Goal: Transaction & Acquisition: Obtain resource

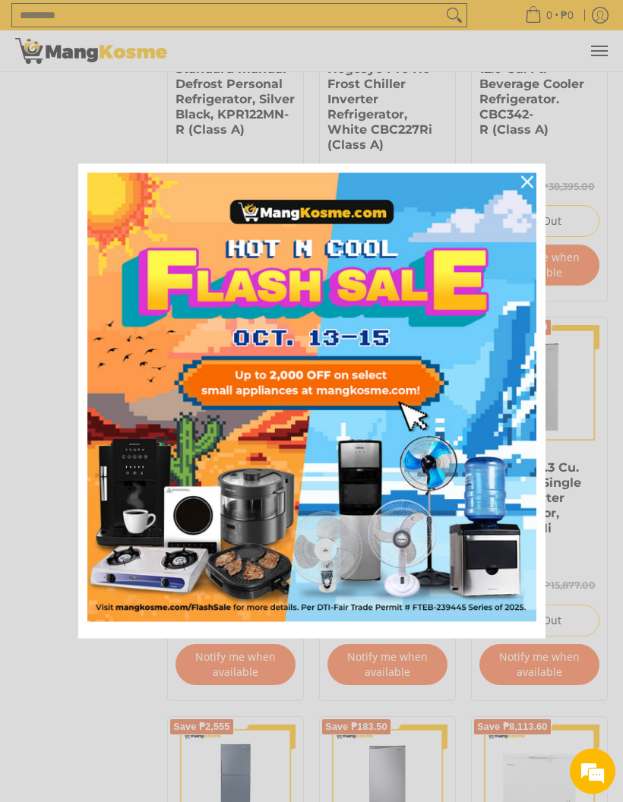
scroll to position [1974, 0]
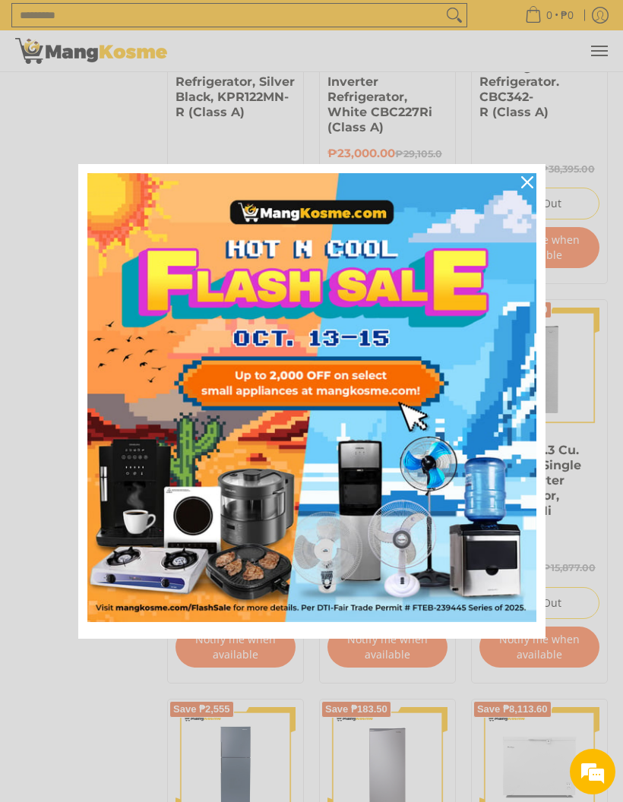
click at [534, 194] on div "Close" at bounding box center [527, 182] width 24 height 24
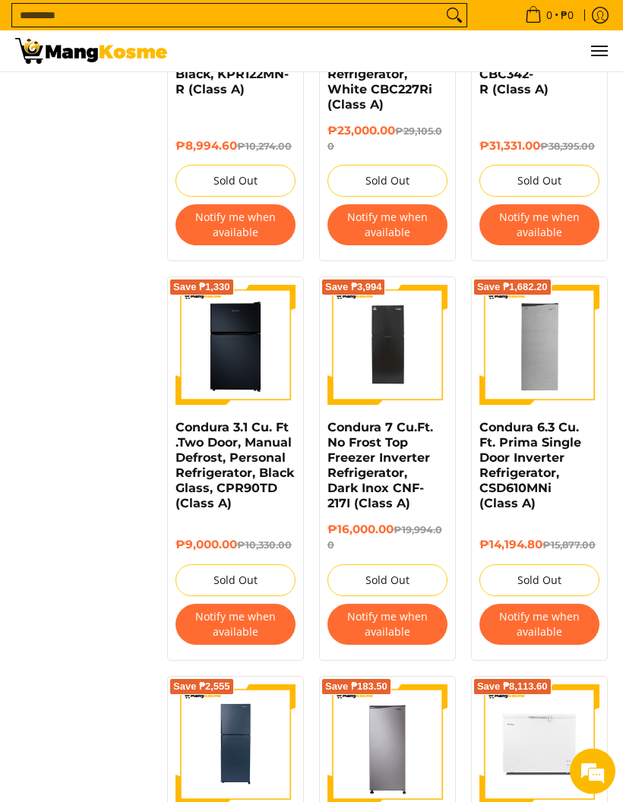
scroll to position [1996, 0]
click at [258, 624] on button "Notify me when available" at bounding box center [235, 624] width 120 height 41
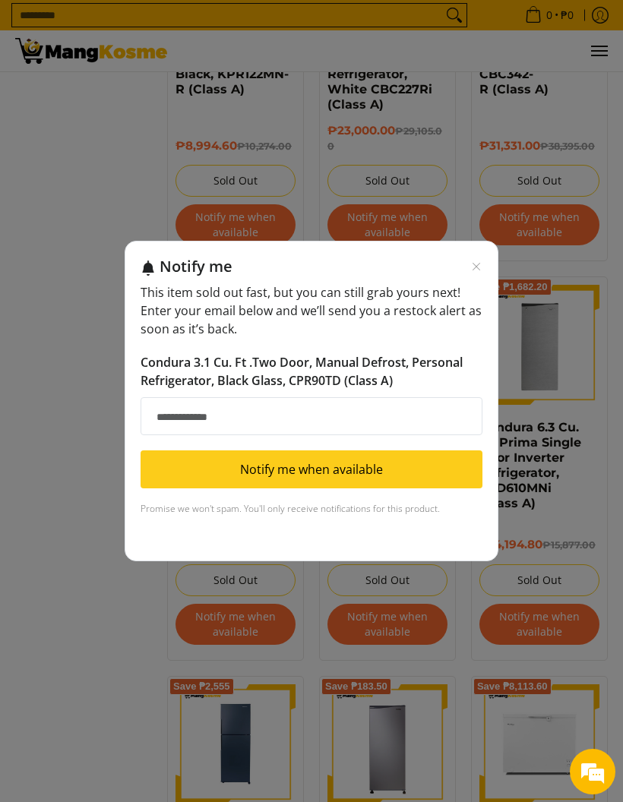
click at [438, 435] on input "Email address" at bounding box center [311, 416] width 342 height 38
type input "**********"
click at [190, 488] on button "Notify me when available" at bounding box center [311, 469] width 342 height 38
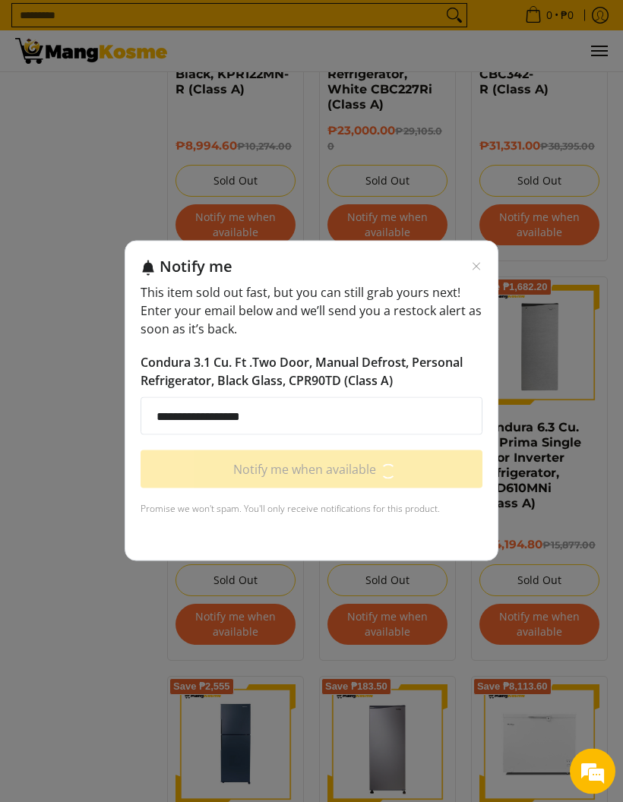
click at [579, 559] on div "**********" at bounding box center [311, 401] width 623 height 802
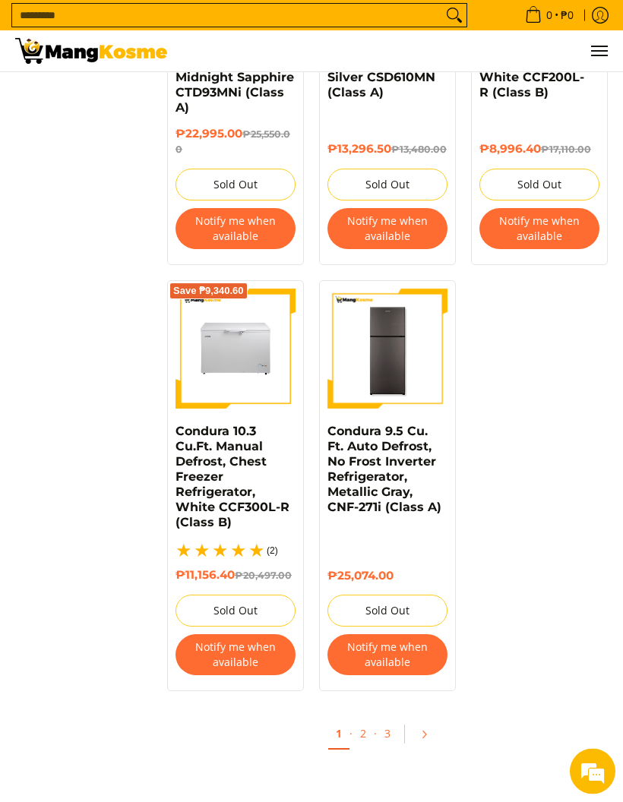
scroll to position [2807, 0]
click at [428, 737] on icon "Pagination" at bounding box center [423, 734] width 11 height 11
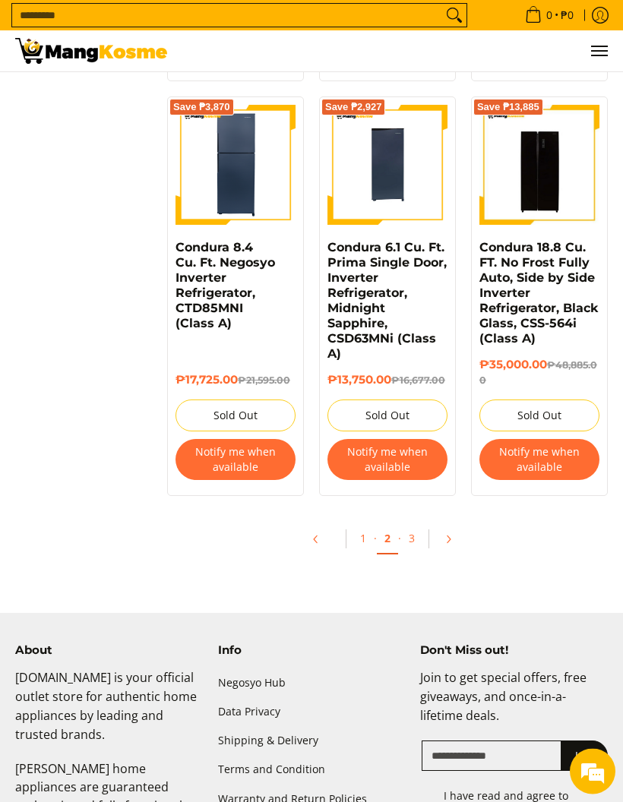
scroll to position [3030, 0]
click at [453, 540] on link "Pagination" at bounding box center [453, 539] width 36 height 26
